Goal: Task Accomplishment & Management: Complete application form

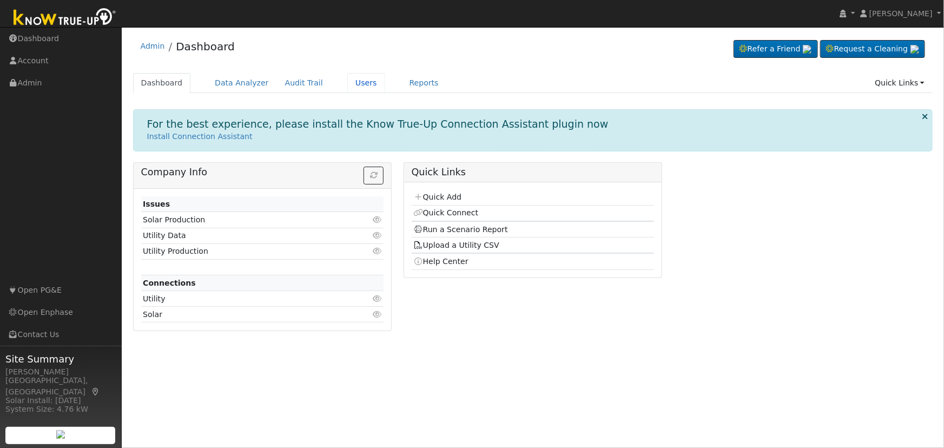
click at [347, 83] on link "Users" at bounding box center [366, 83] width 38 height 20
click at [347, 82] on link "Users" at bounding box center [366, 83] width 38 height 20
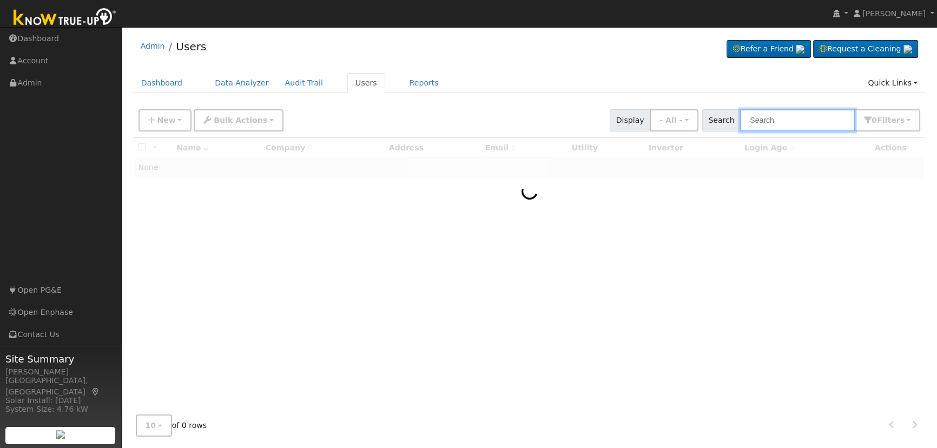
click at [801, 122] on input "text" at bounding box center [797, 120] width 115 height 22
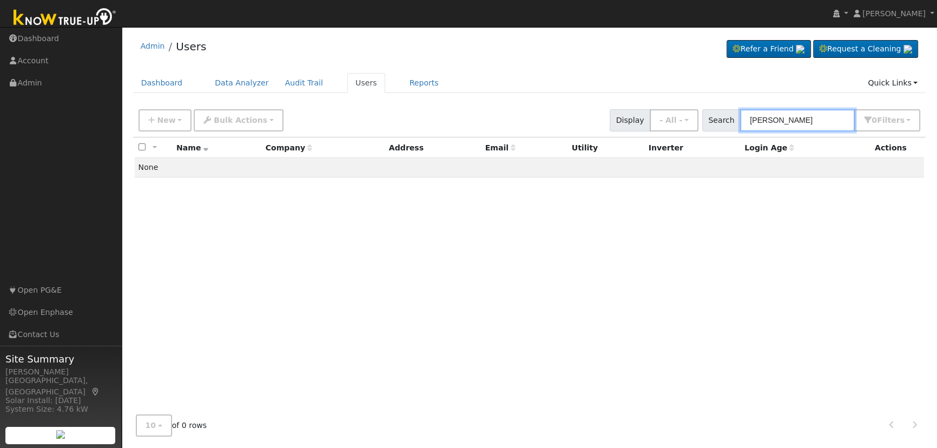
type input "[PERSON_NAME]"
click at [791, 118] on input "[PERSON_NAME]" at bounding box center [797, 120] width 115 height 22
paste input "[PERSON_NAME]"
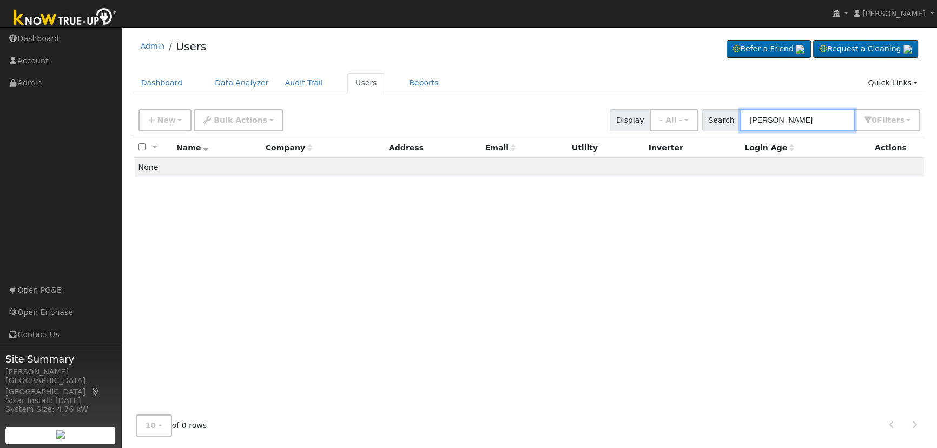
type input "[PERSON_NAME]"
click at [791, 121] on input "[PERSON_NAME]" at bounding box center [797, 120] width 115 height 22
paste input "[STREET_ADDRESS]"
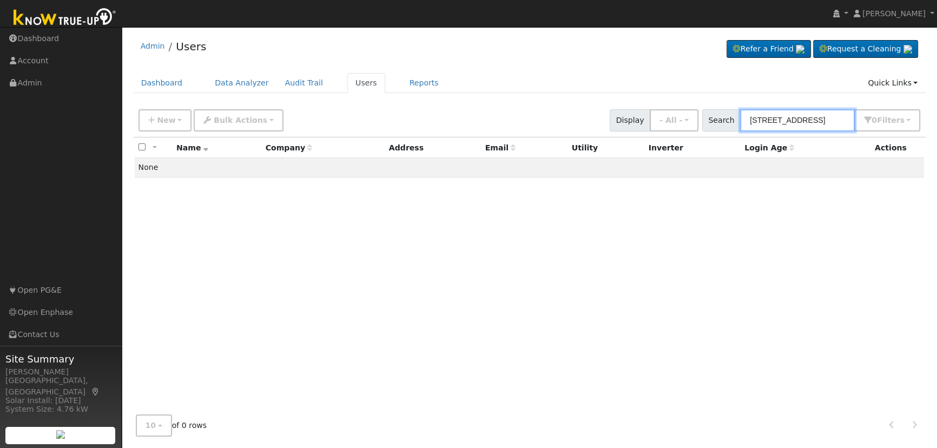
type input "[STREET_ADDRESS]"
click at [187, 117] on button "New" at bounding box center [165, 120] width 54 height 22
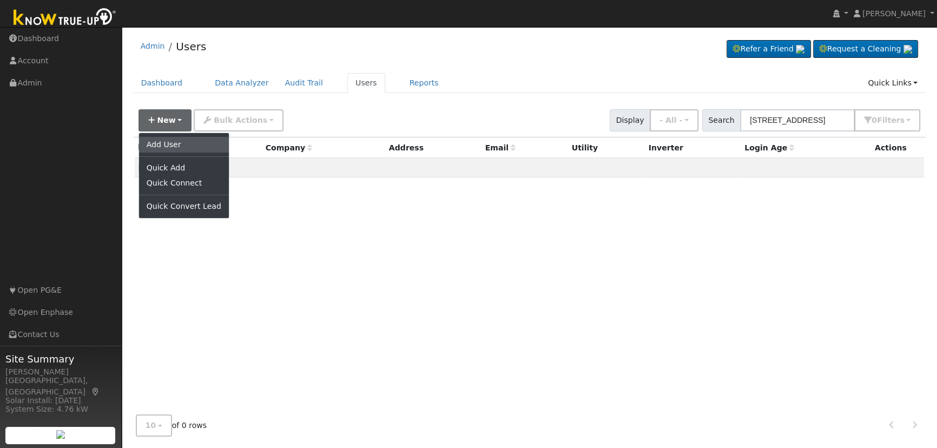
click at [191, 144] on link "Add User" at bounding box center [184, 144] width 90 height 15
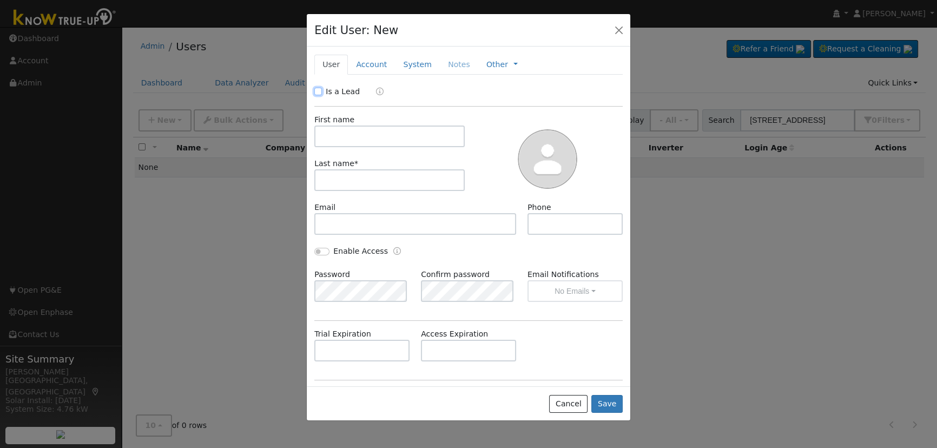
click at [317, 89] on input "Is a Lead" at bounding box center [318, 92] width 8 height 8
checkbox input "true"
click at [341, 142] on input "text" at bounding box center [389, 136] width 150 height 22
paste input "[PERSON_NAME]"
click at [323, 135] on input "[PERSON_NAME]" at bounding box center [389, 136] width 150 height 22
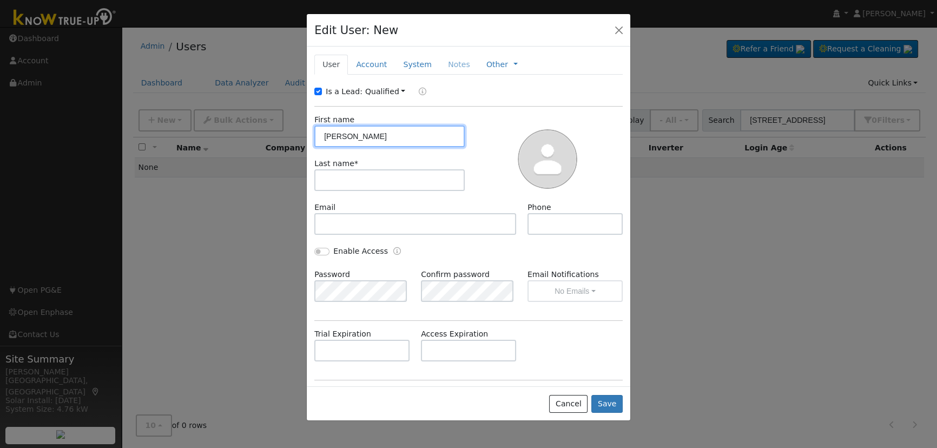
drag, startPoint x: 348, startPoint y: 135, endPoint x: 412, endPoint y: 134, distance: 63.8
click at [412, 134] on input "[PERSON_NAME]" at bounding box center [389, 136] width 150 height 22
type input "[PERSON_NAME]"
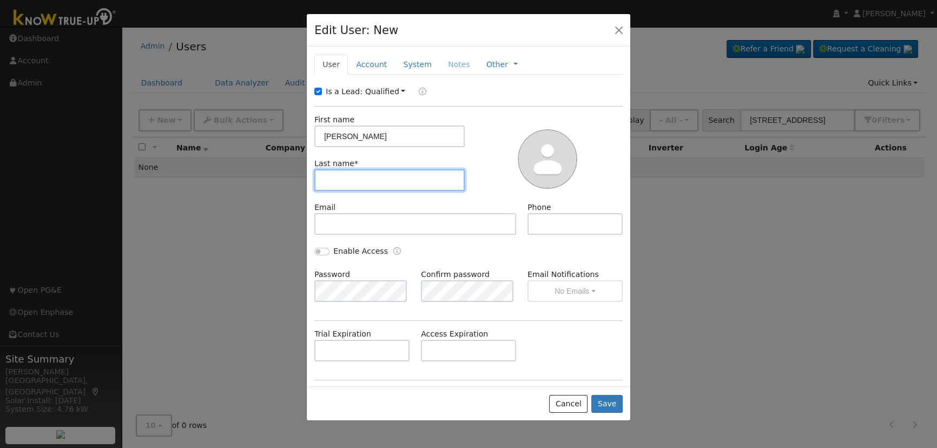
click at [367, 171] on input "text" at bounding box center [389, 180] width 150 height 22
paste input "Dunnicliff"
type input "Dunnicliff"
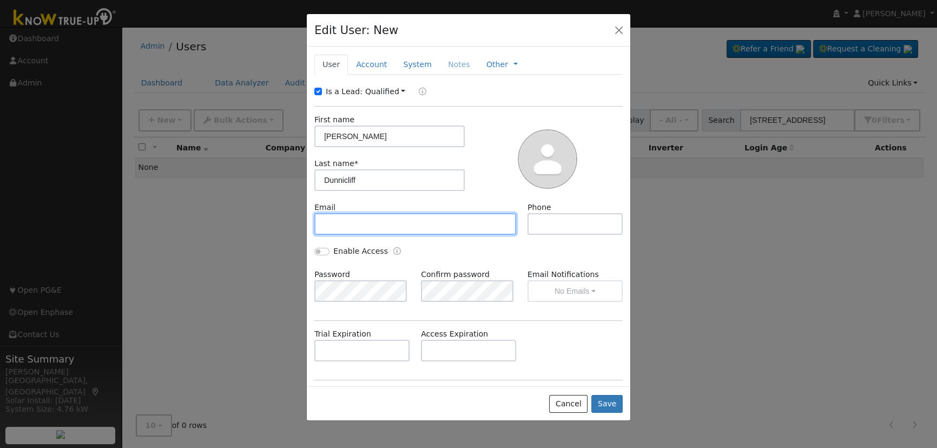
click at [382, 222] on input "text" at bounding box center [415, 224] width 202 height 22
paste input "[EMAIL_ADDRESS][DOMAIN_NAME]"
type input "[EMAIL_ADDRESS][DOMAIN_NAME]"
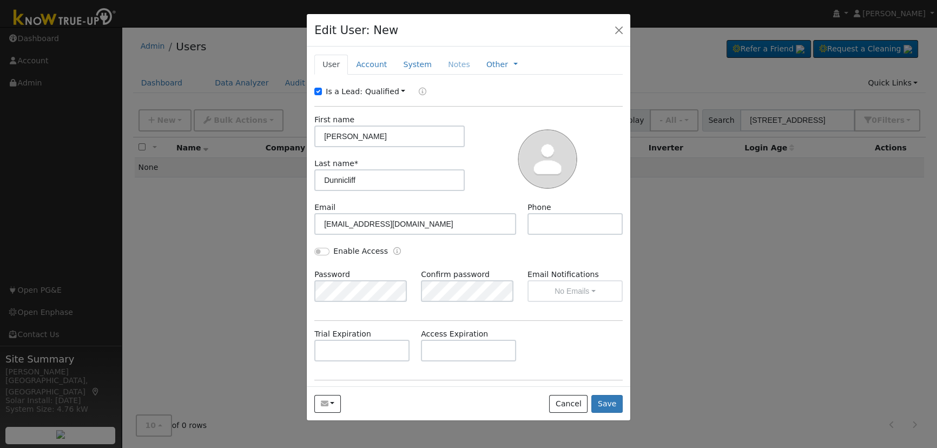
click at [369, 62] on link "Account" at bounding box center [371, 65] width 47 height 20
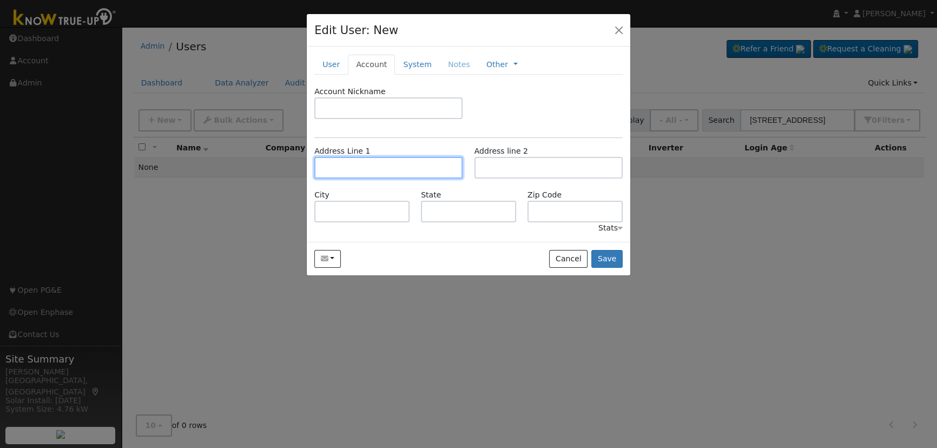
click at [402, 162] on input "text" at bounding box center [388, 168] width 148 height 22
paste input "[STREET_ADDRESS][PERSON_NAME]"
type input "[STREET_ADDRESS]"
type input "[PERSON_NAME]"
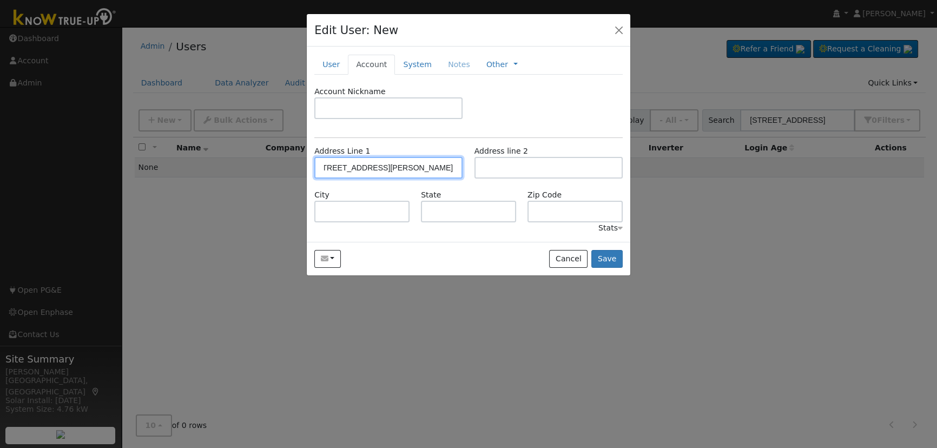
type input "CA"
type input "95388"
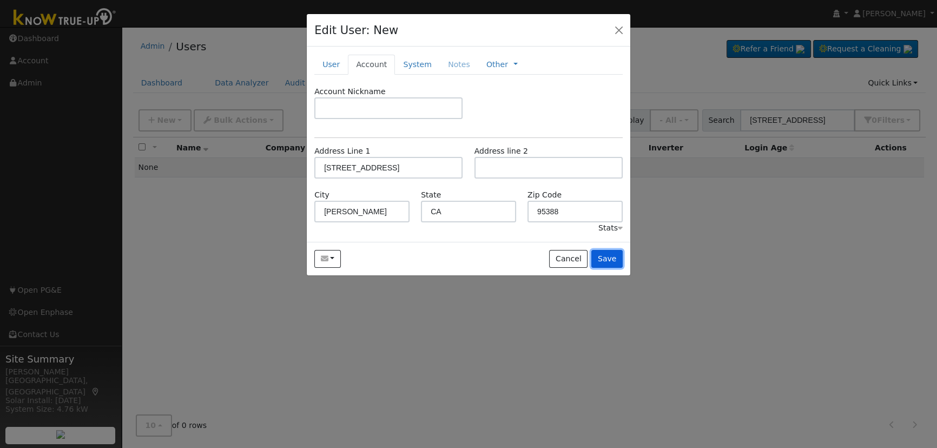
click at [614, 259] on button "Save" at bounding box center [606, 259] width 31 height 18
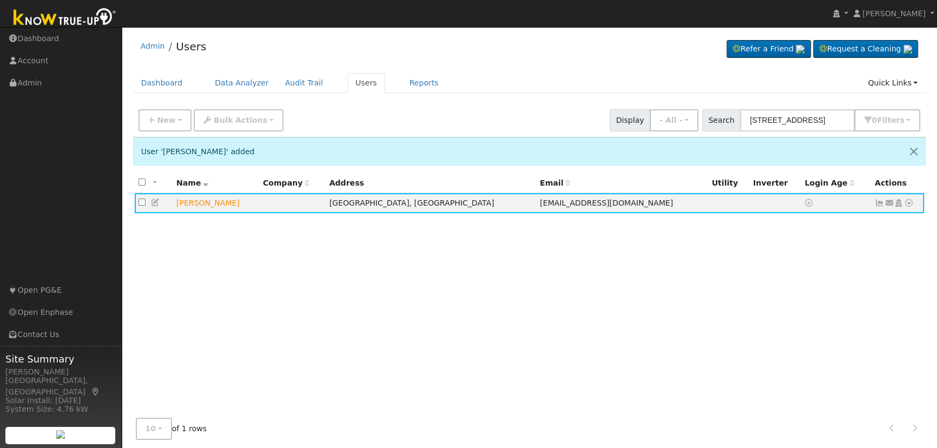
click at [910, 204] on icon at bounding box center [909, 203] width 10 height 8
click at [898, 201] on icon at bounding box center [898, 203] width 10 height 8
